Goal: Task Accomplishment & Management: Manage account settings

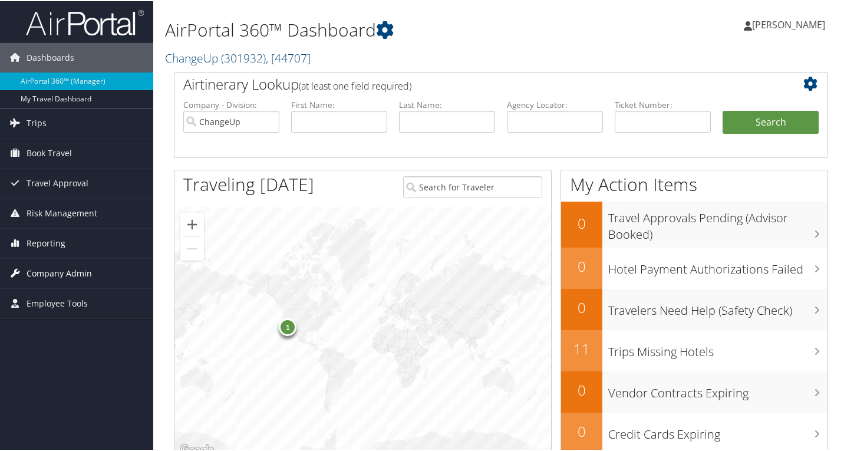
click at [48, 268] on span "Company Admin" at bounding box center [59, 271] width 65 height 29
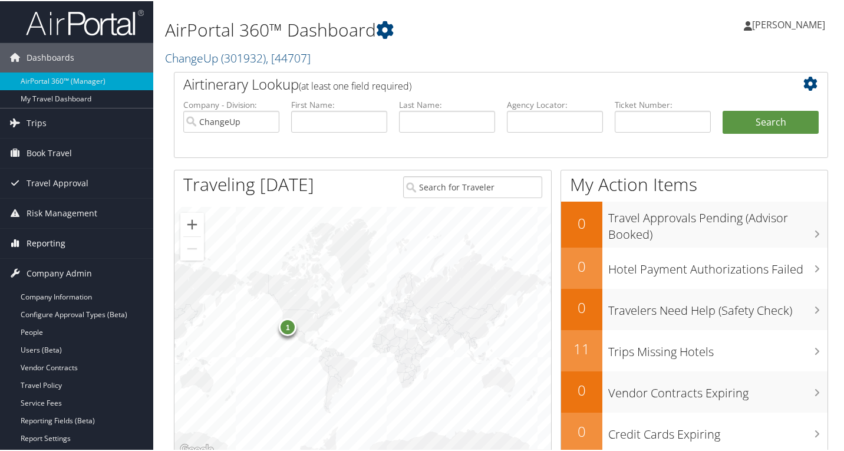
click at [60, 239] on span "Reporting" at bounding box center [46, 241] width 39 height 29
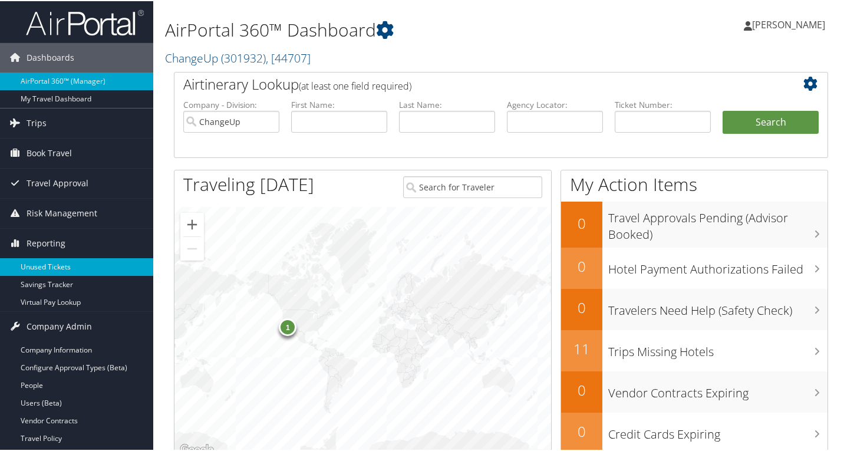
click at [50, 265] on link "Unused Tickets" at bounding box center [76, 266] width 153 height 18
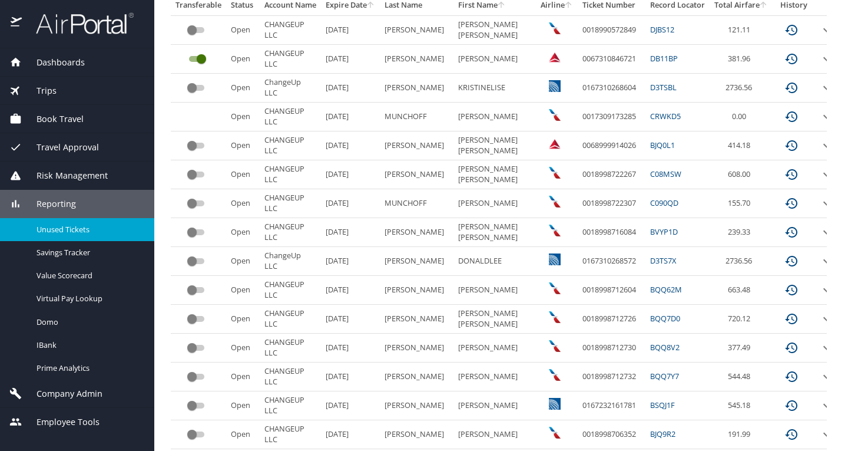
scroll to position [208, 0]
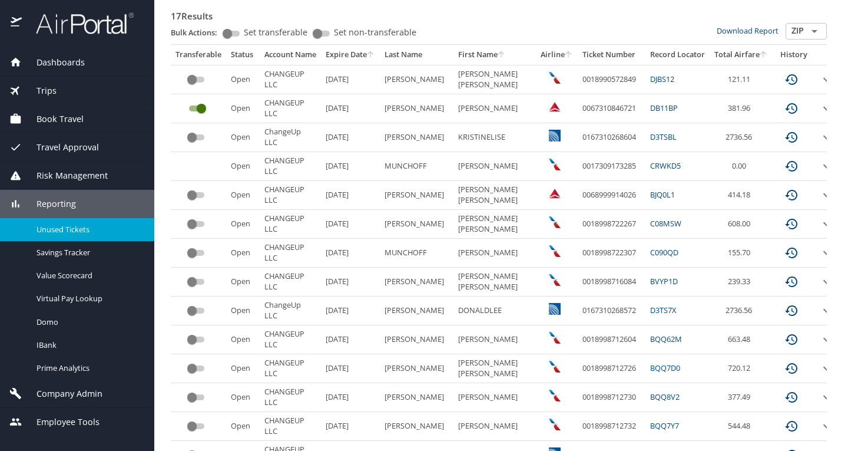
click at [67, 203] on span "Reporting" at bounding box center [49, 203] width 54 height 13
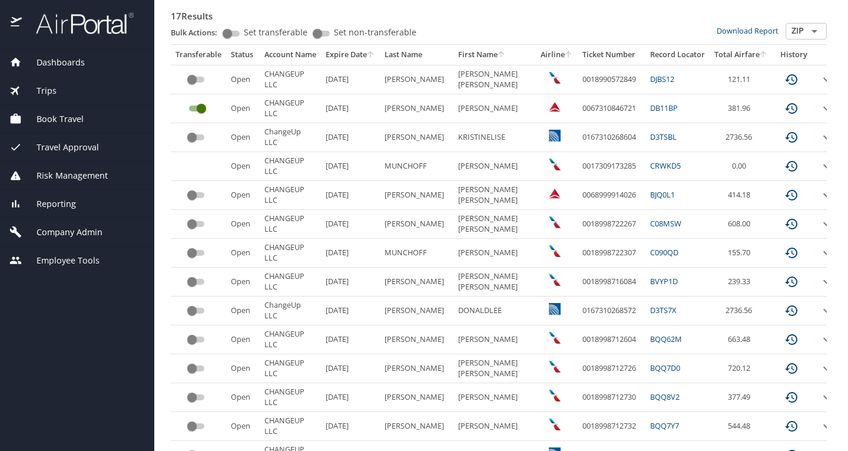
scroll to position [0, 0]
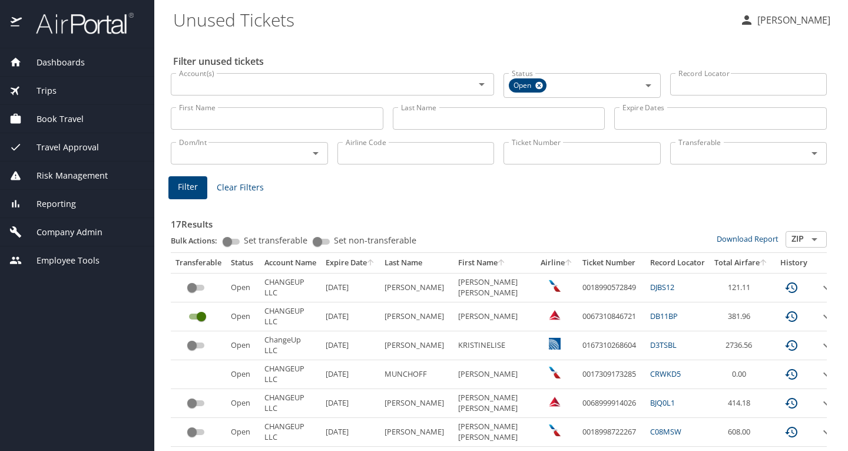
click at [78, 123] on span "Book Travel" at bounding box center [53, 119] width 62 height 13
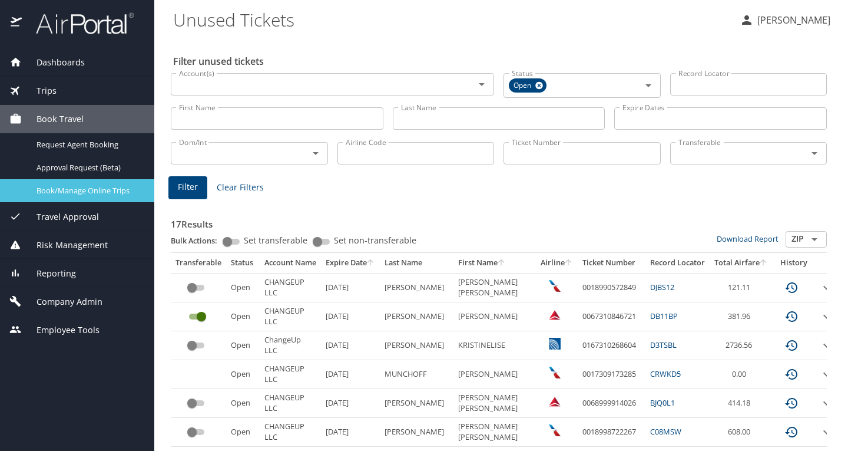
click at [76, 194] on span "Book/Manage Online Trips" at bounding box center [89, 190] width 104 height 11
click at [57, 298] on span "Company Admin" at bounding box center [62, 301] width 81 height 13
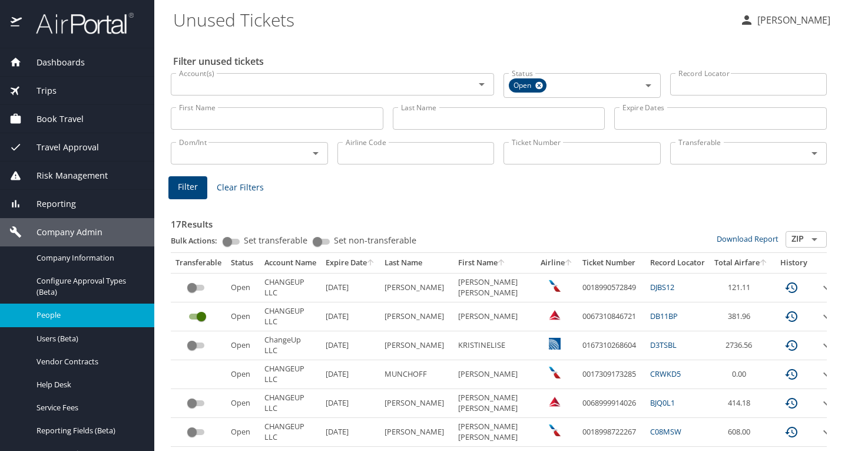
click at [60, 315] on span "People" at bounding box center [89, 314] width 104 height 11
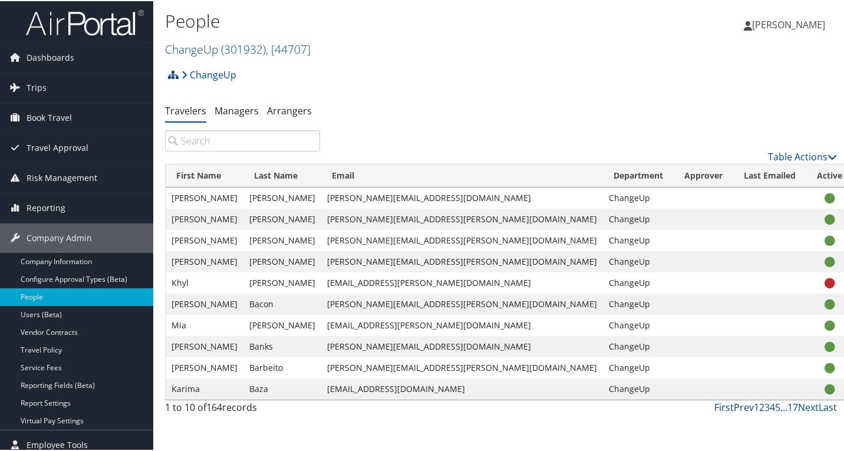
click at [211, 140] on input "search" at bounding box center [242, 139] width 155 height 21
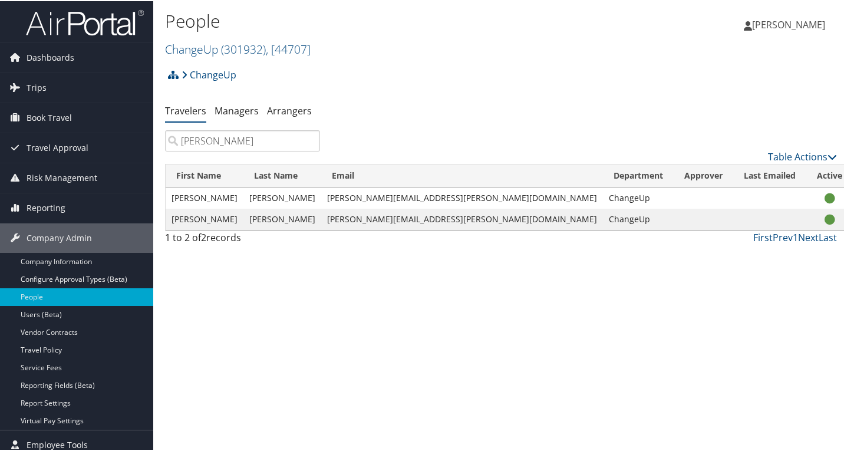
type input "christina"
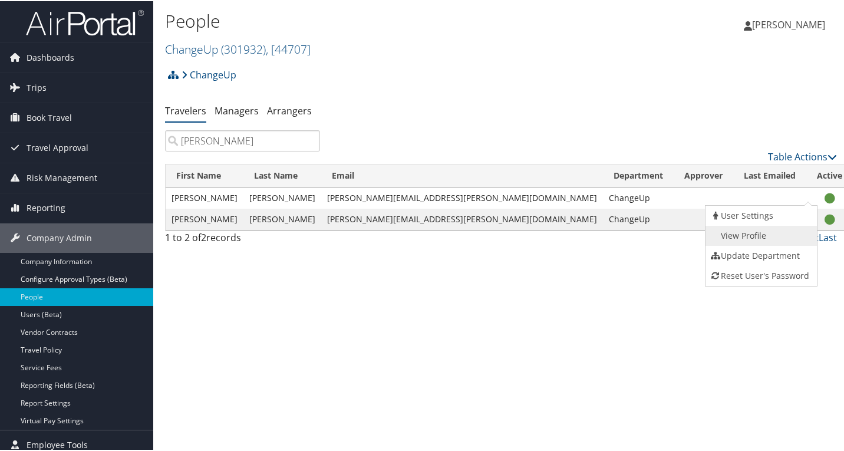
click at [762, 231] on link "View Profile" at bounding box center [759, 234] width 108 height 20
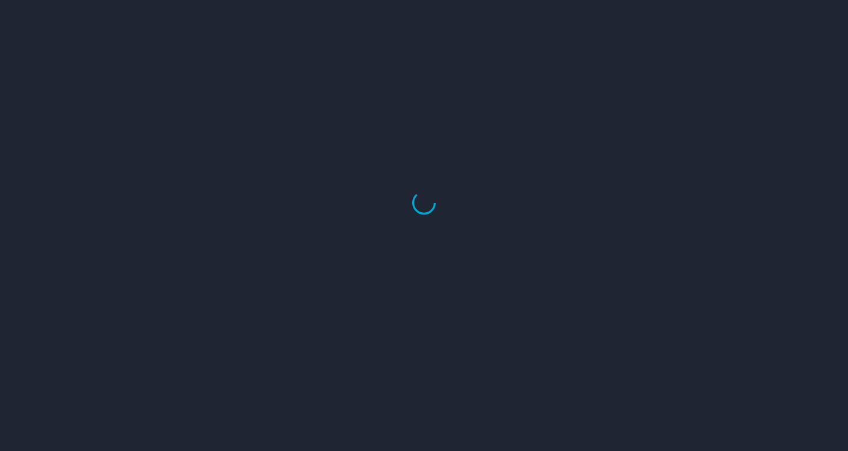
select select "US"
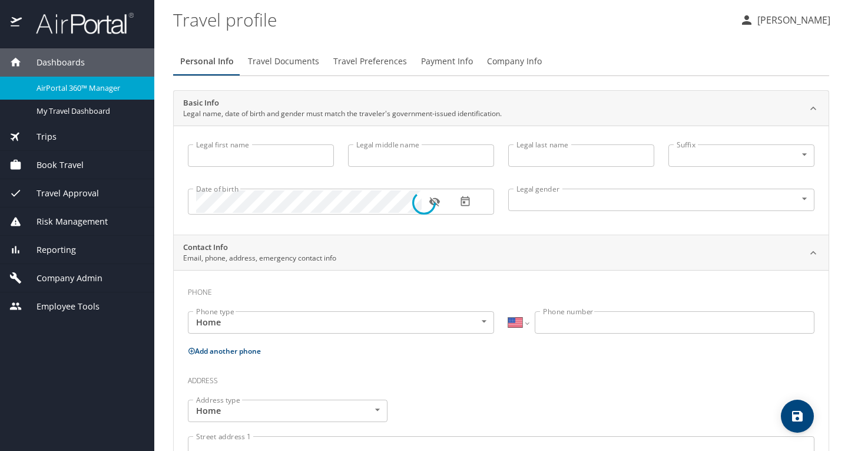
type input "Christina"
type input "Hoyos"
type input "Female"
select select "US"
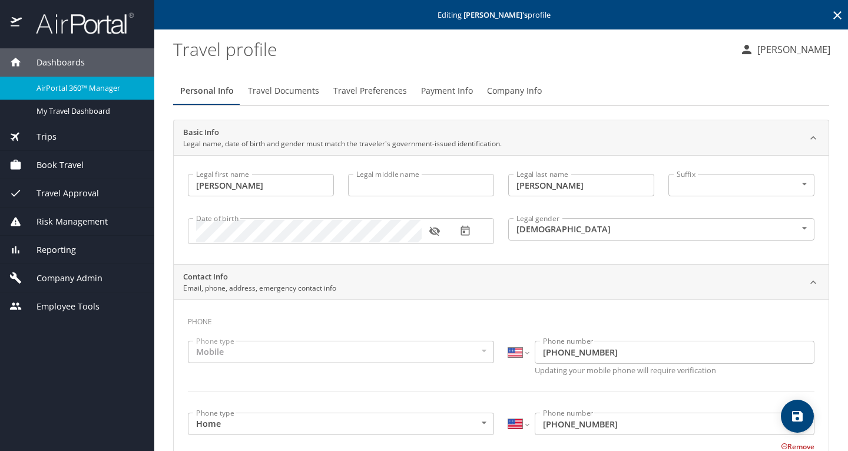
click at [372, 87] on span "Travel Preferences" at bounding box center [370, 91] width 74 height 15
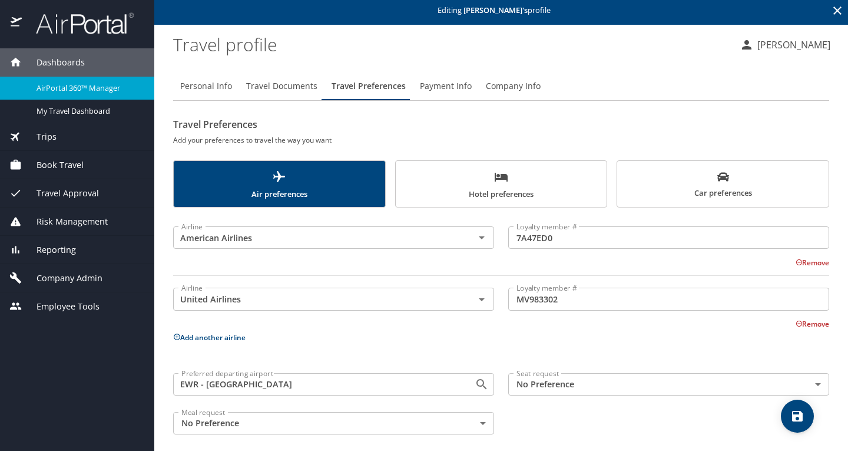
scroll to position [13, 0]
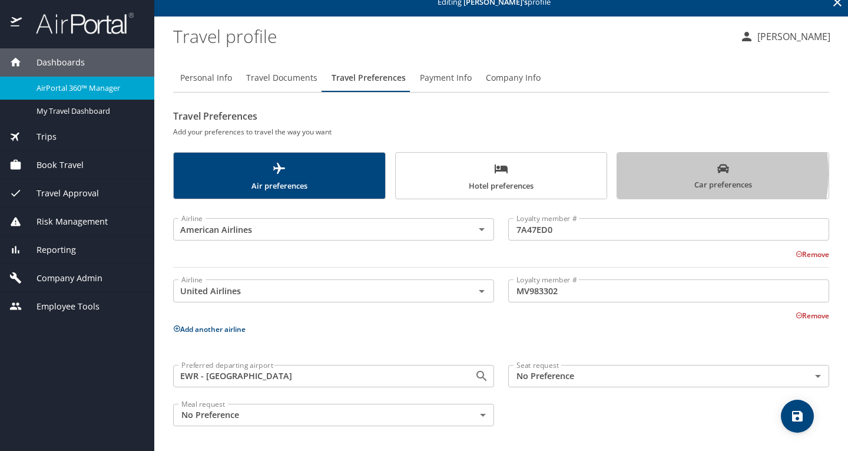
click at [672, 175] on span "Car preferences" at bounding box center [723, 177] width 197 height 29
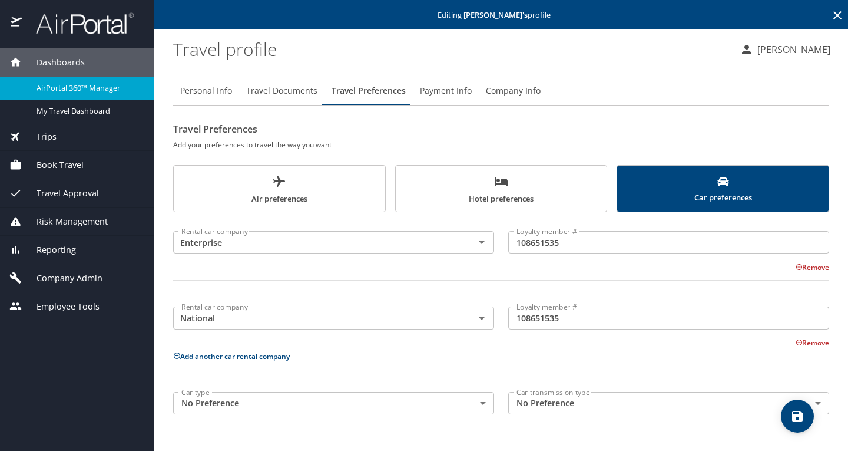
click at [212, 48] on profile "Travel profile" at bounding box center [451, 49] width 557 height 37
click at [57, 276] on span "Company Admin" at bounding box center [62, 278] width 81 height 13
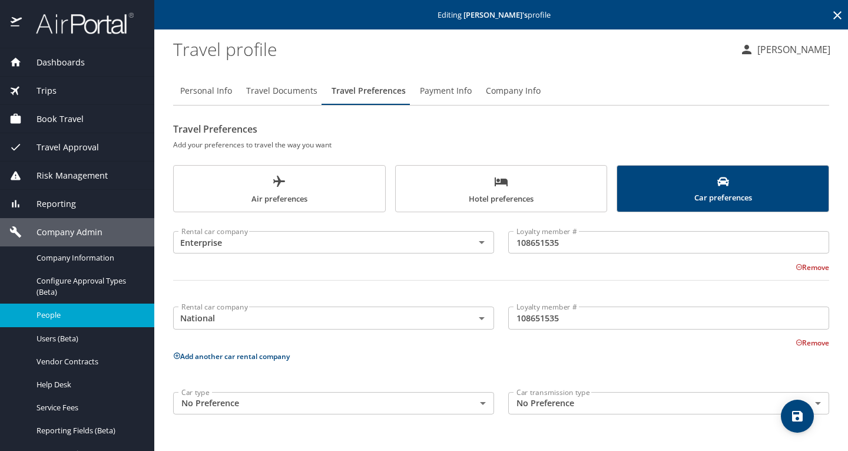
click at [71, 315] on span "People" at bounding box center [89, 314] width 104 height 11
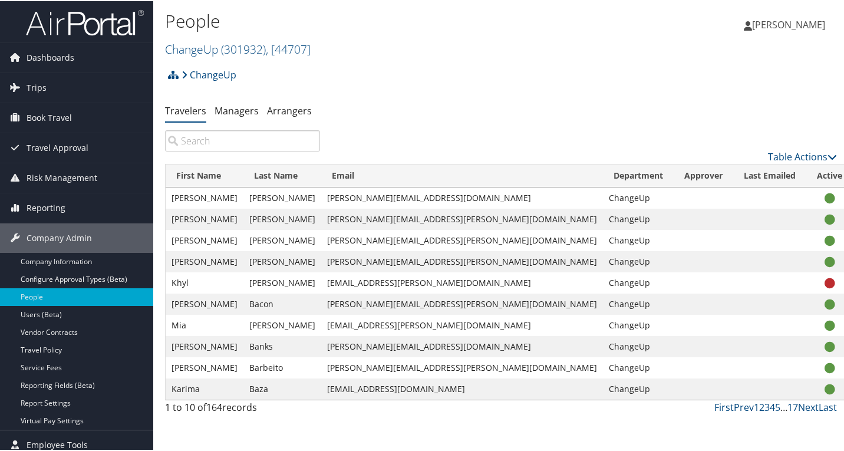
click at [237, 146] on input "search" at bounding box center [242, 139] width 155 height 21
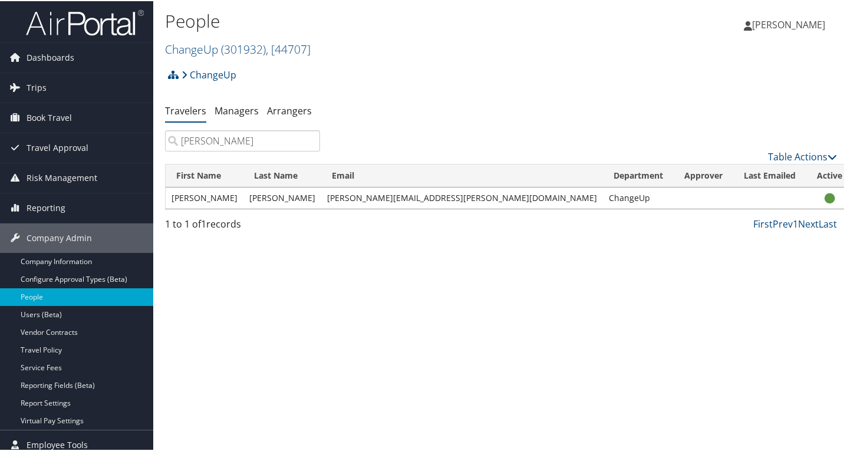
type input "[PERSON_NAME]"
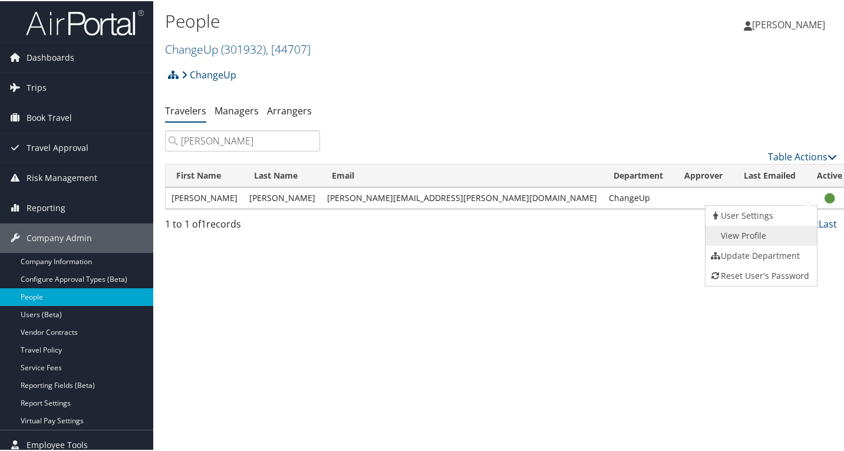
click at [779, 233] on link "View Profile" at bounding box center [759, 234] width 108 height 20
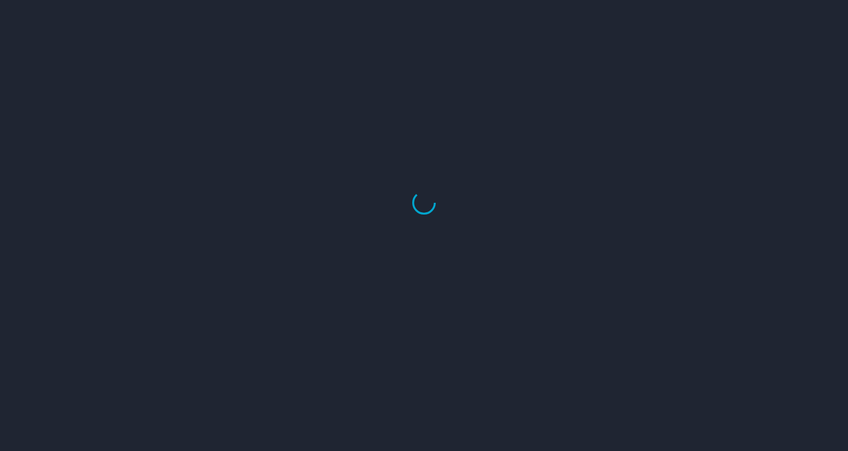
select select "US"
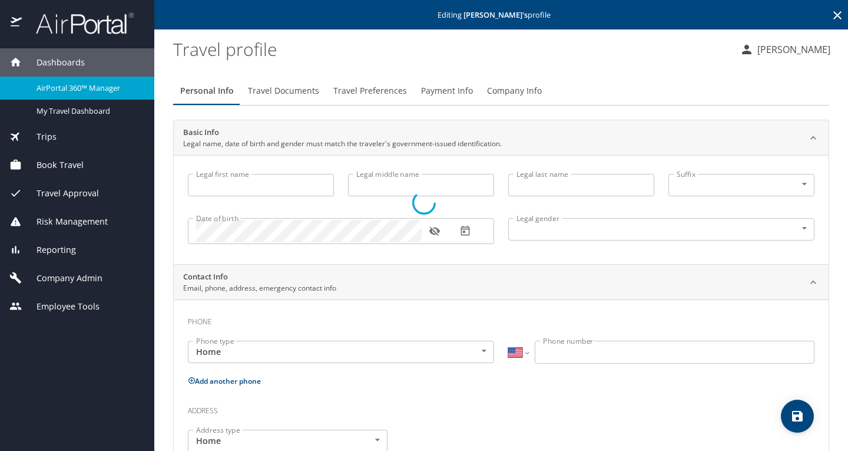
type input "[PERSON_NAME]"
type input "Vasudev"
type input "[PERSON_NAME]"
type input "[DEMOGRAPHIC_DATA]"
type input "[GEOGRAPHIC_DATA]"
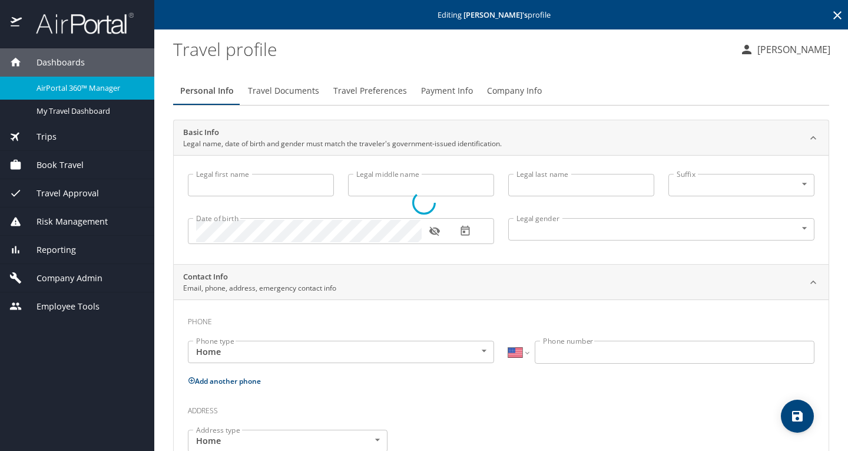
type input "[US_STATE]"
select select "US"
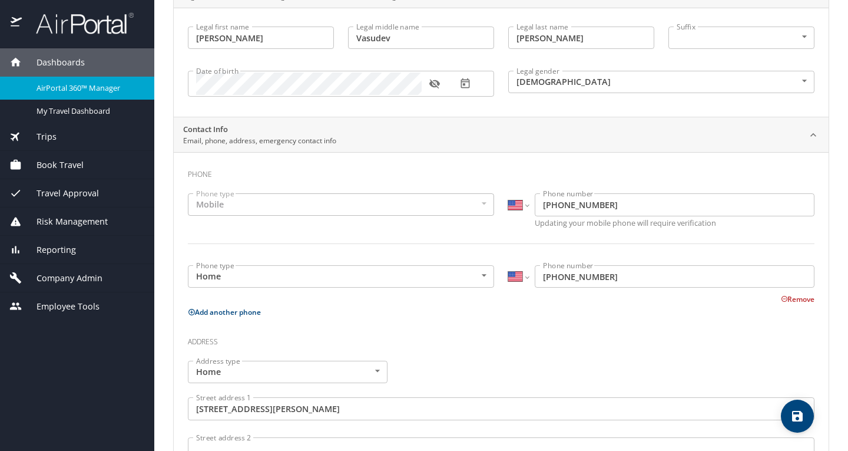
scroll to position [236, 0]
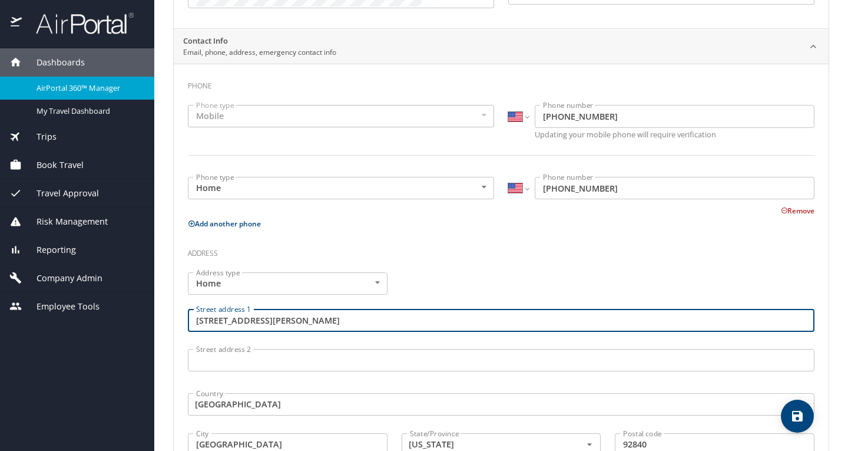
drag, startPoint x: 333, startPoint y: 317, endPoint x: 185, endPoint y: 321, distance: 147.9
click at [185, 321] on div "Street address [STREET_ADDRESS][PERSON_NAME]" at bounding box center [501, 321] width 641 height 39
click at [414, 245] on h3 "Address" at bounding box center [501, 250] width 627 height 20
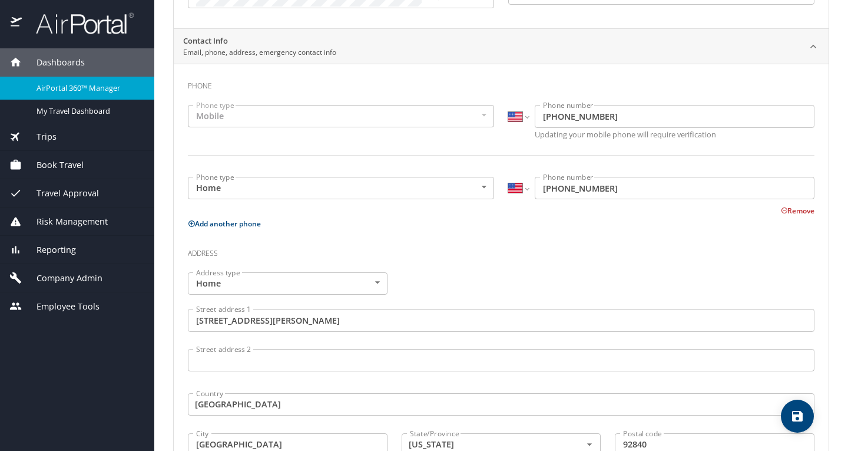
scroll to position [406, 0]
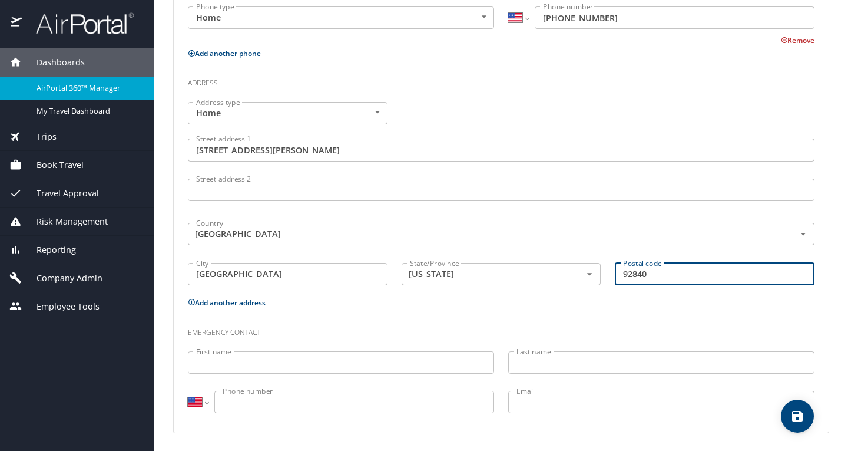
click at [665, 270] on input "92840" at bounding box center [715, 274] width 200 height 22
click at [593, 95] on div "Address type Home Home Address type Street address 1 [STREET_ADDRESS][PERSON_NA…" at bounding box center [501, 195] width 641 height 200
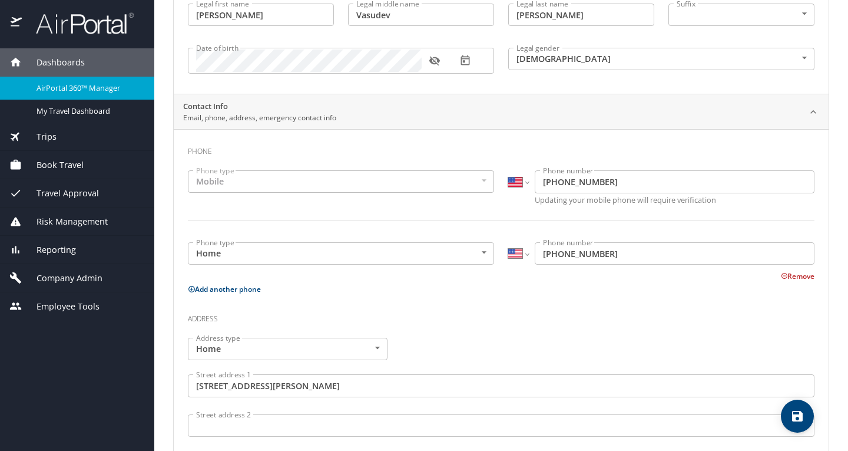
scroll to position [0, 0]
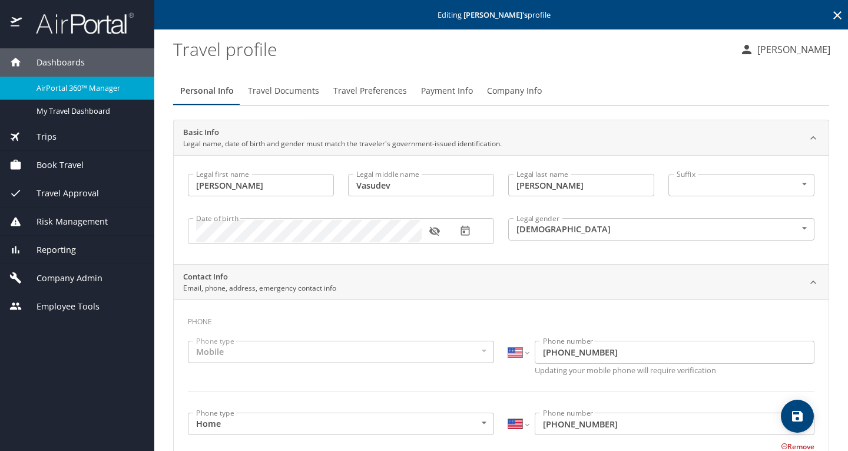
click at [376, 91] on span "Travel Preferences" at bounding box center [370, 91] width 74 height 15
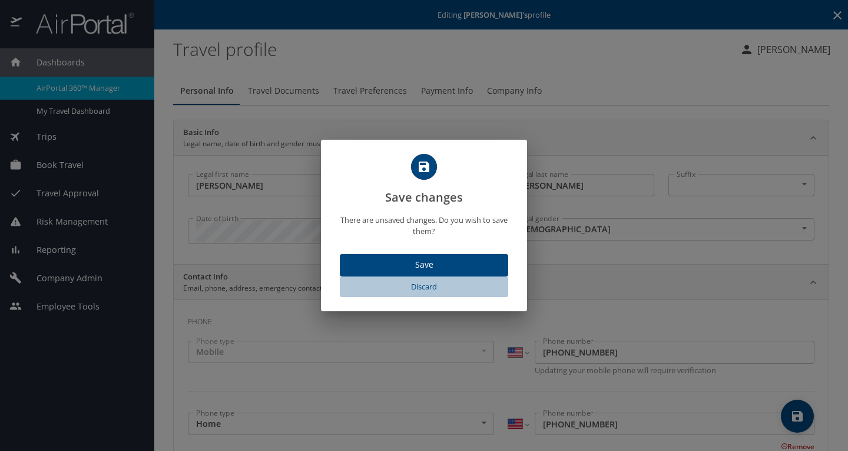
click at [433, 283] on span "Discard" at bounding box center [424, 287] width 159 height 14
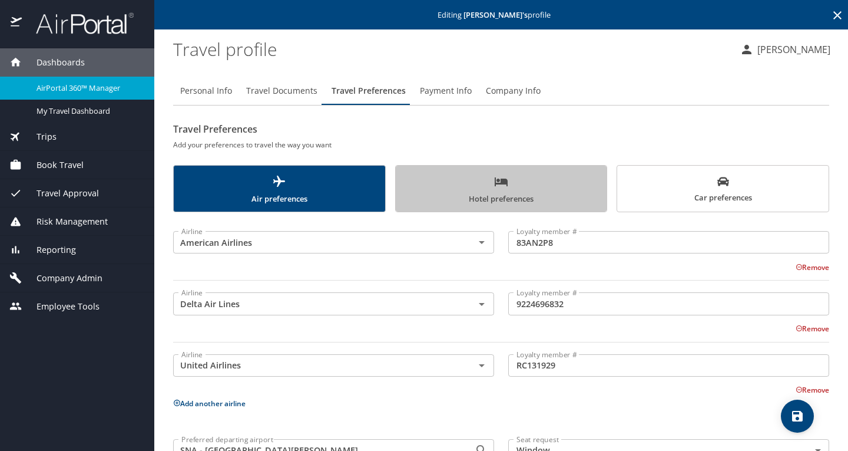
click at [570, 180] on span "Hotel preferences" at bounding box center [501, 189] width 197 height 31
